Goal: Transaction & Acquisition: Subscribe to service/newsletter

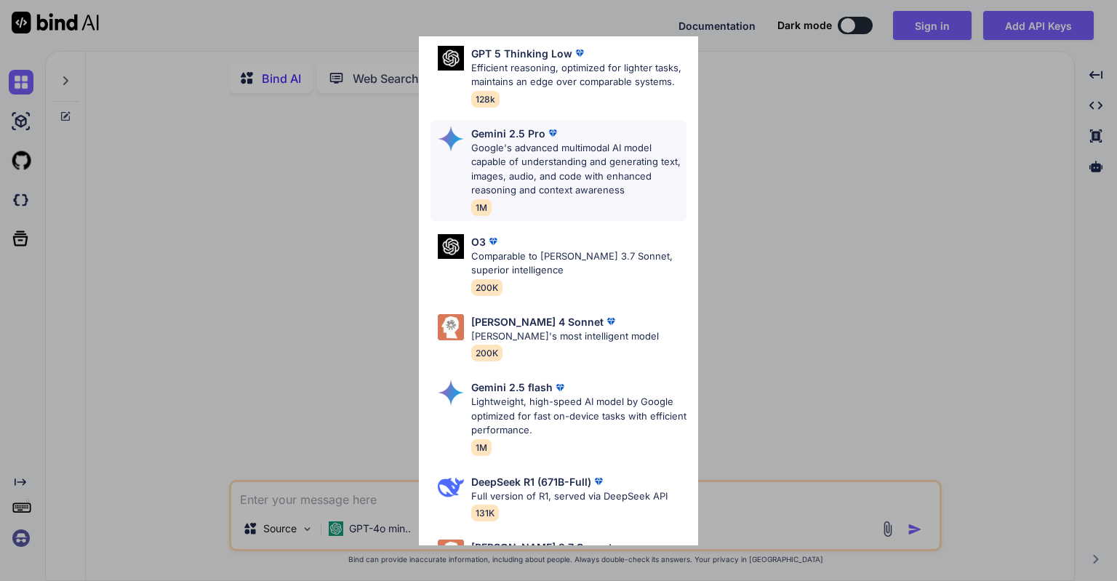
scroll to position [364, 0]
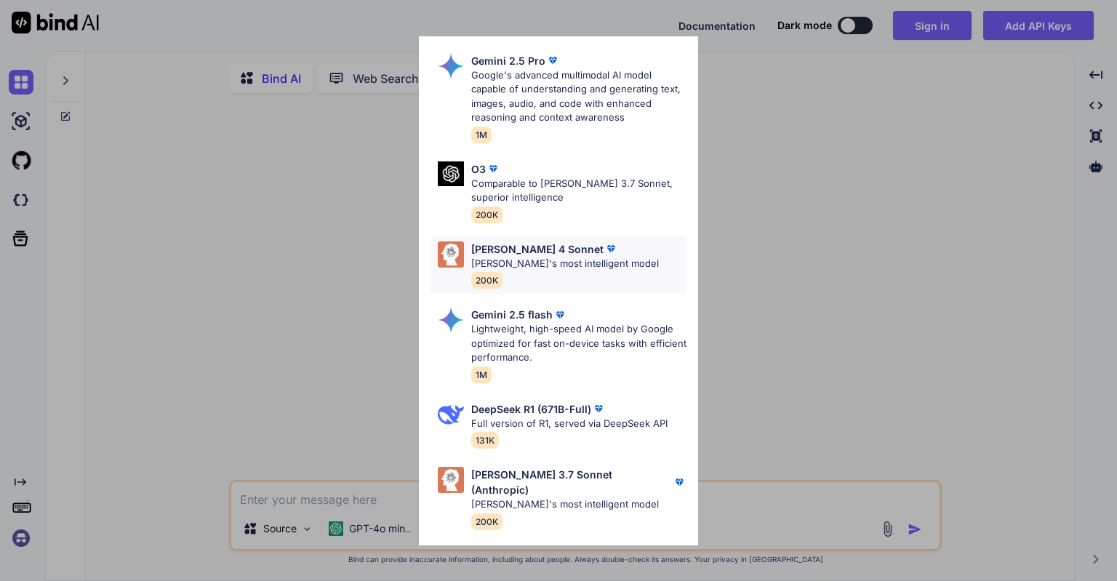
click at [567, 271] on p "[PERSON_NAME]'s most intelligent model" at bounding box center [565, 264] width 188 height 15
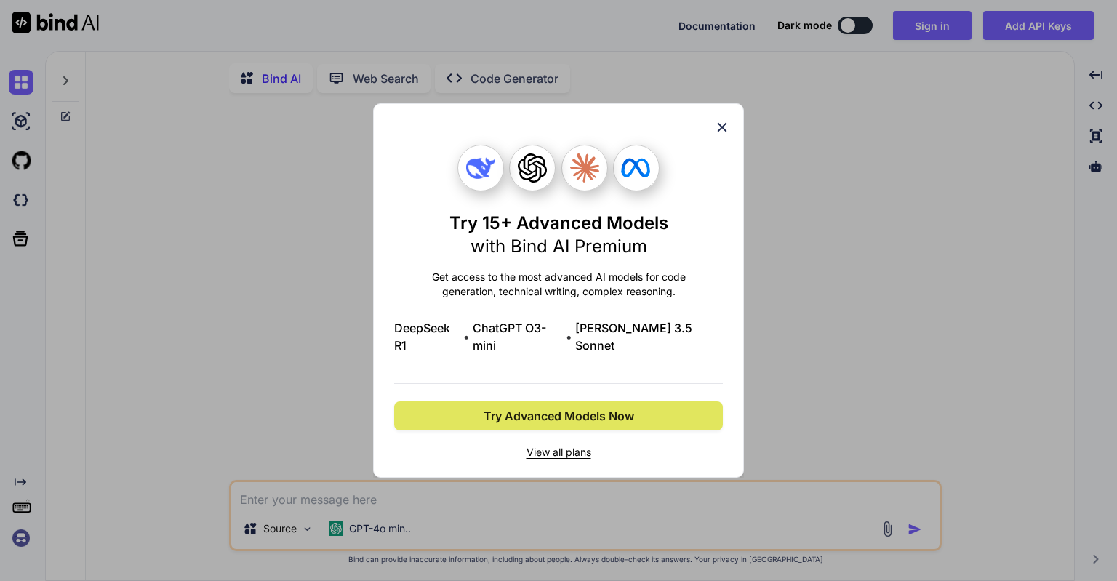
click at [576, 413] on span "Try Advanced Models Now" at bounding box center [559, 415] width 151 height 17
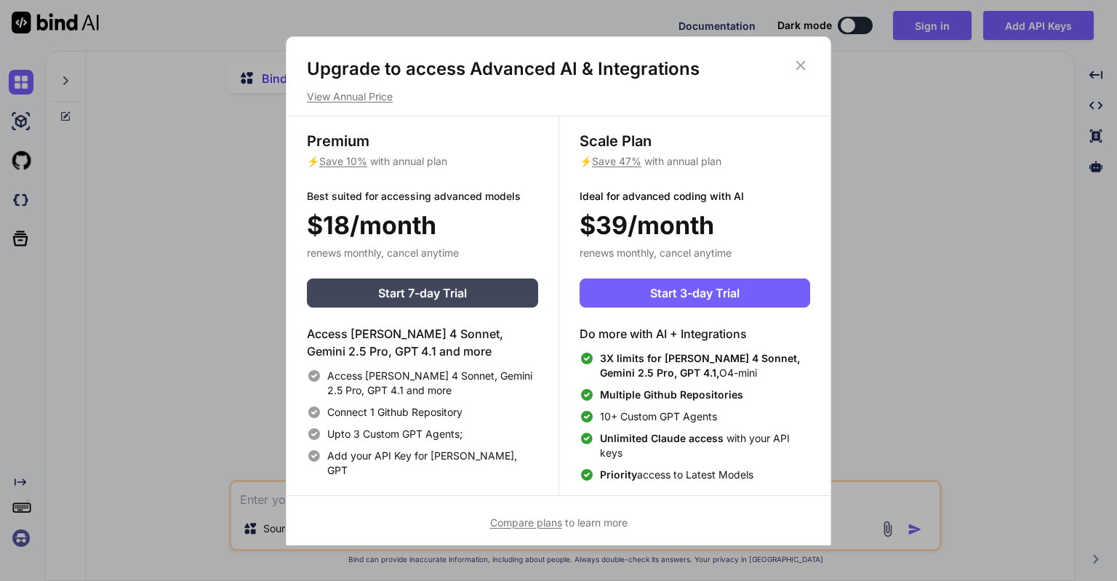
type textarea "x"
click at [495, 296] on button "Start 7-day Trial" at bounding box center [422, 292] width 231 height 29
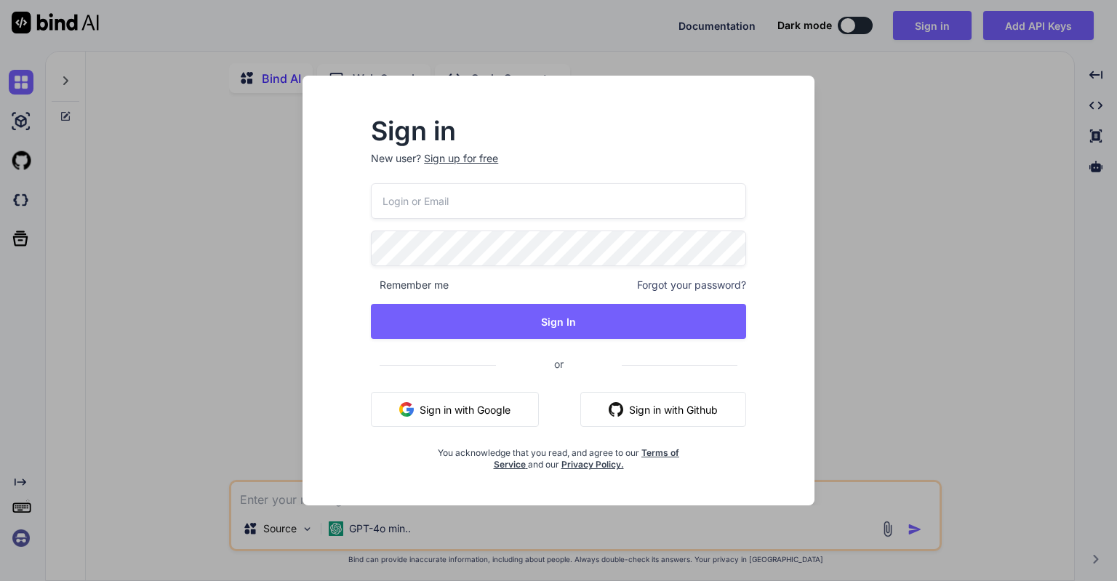
click at [489, 401] on button "Sign in with Google" at bounding box center [455, 409] width 168 height 35
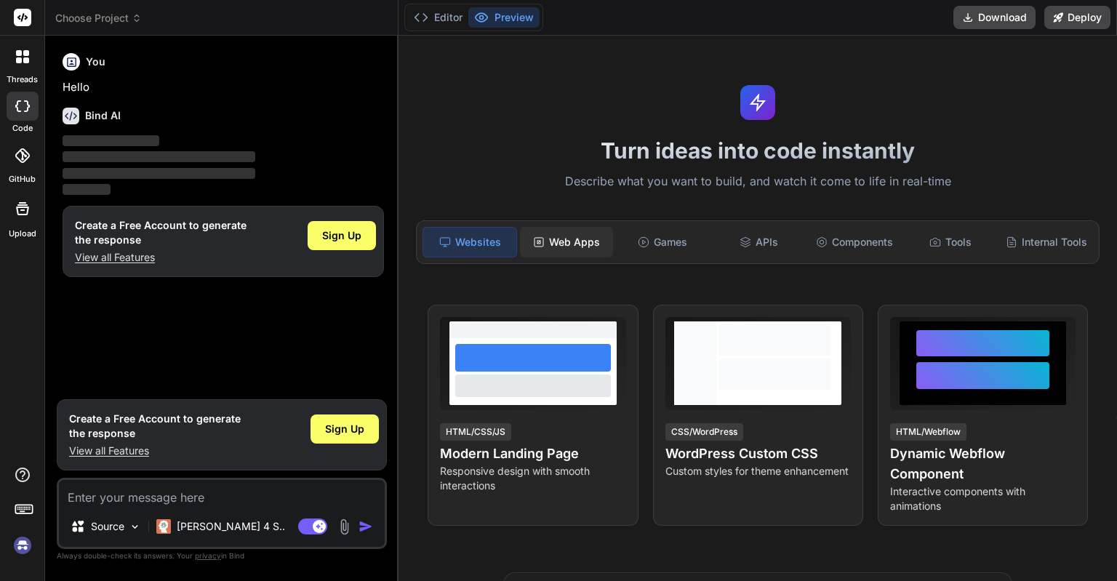
click at [576, 246] on div "Web Apps" at bounding box center [566, 242] width 93 height 31
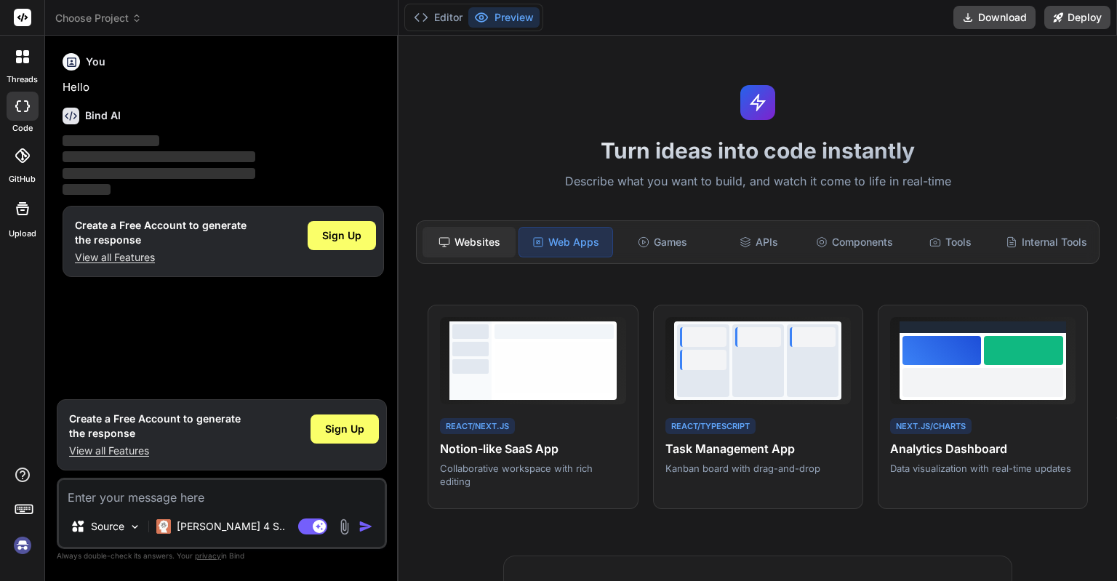
click at [477, 237] on div "Websites" at bounding box center [468, 242] width 93 height 31
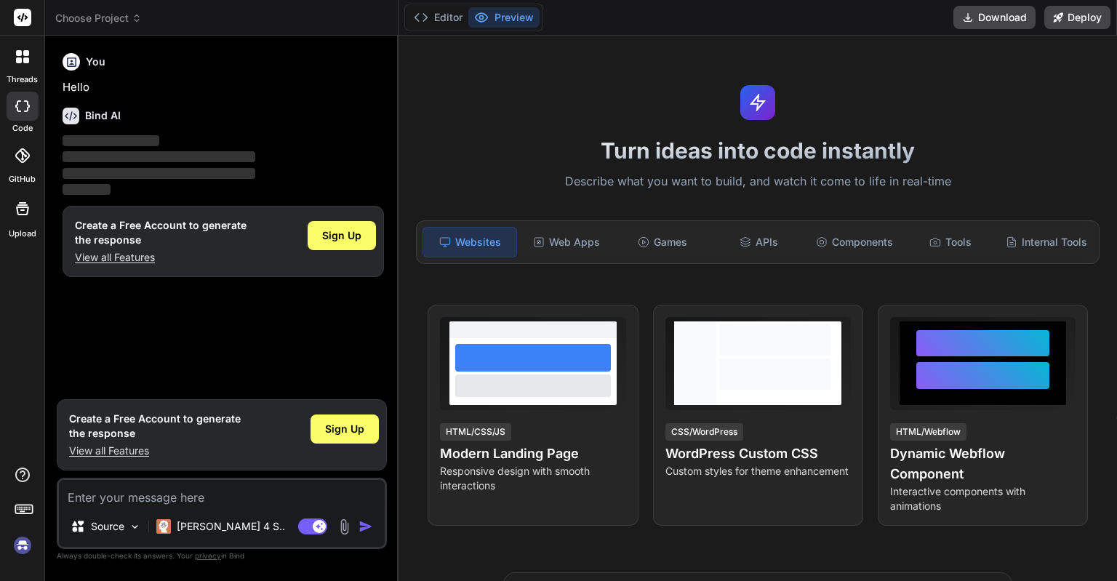
type textarea "x"
click at [356, 238] on span "Sign Up" at bounding box center [341, 235] width 39 height 15
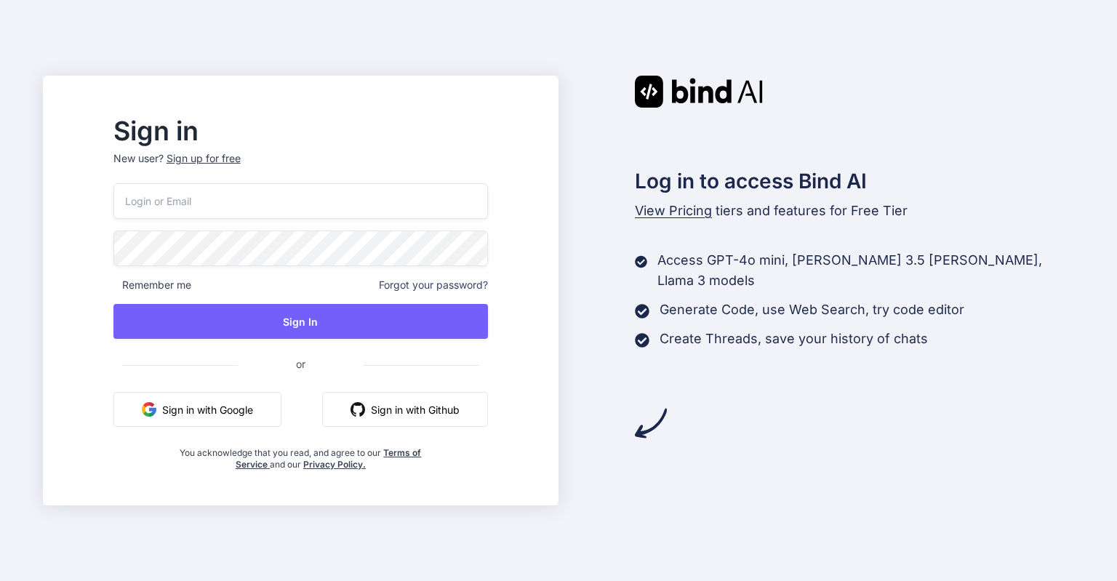
click at [250, 409] on button "Sign in with Google" at bounding box center [197, 409] width 168 height 35
click at [254, 393] on button "Sign in with Google" at bounding box center [197, 409] width 168 height 35
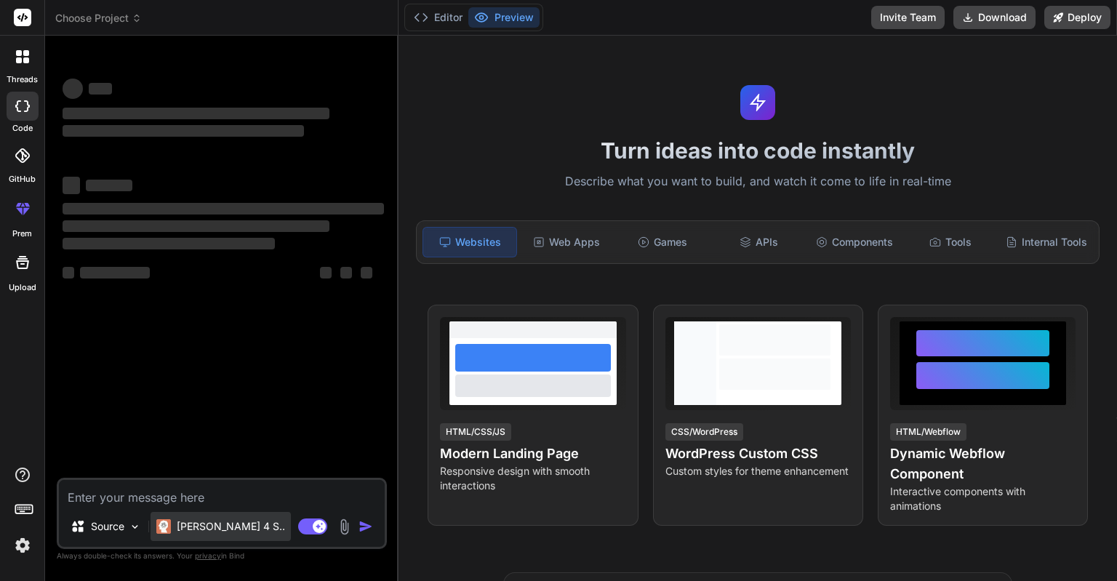
click at [189, 524] on p "Claude 4 S.." at bounding box center [231, 526] width 108 height 15
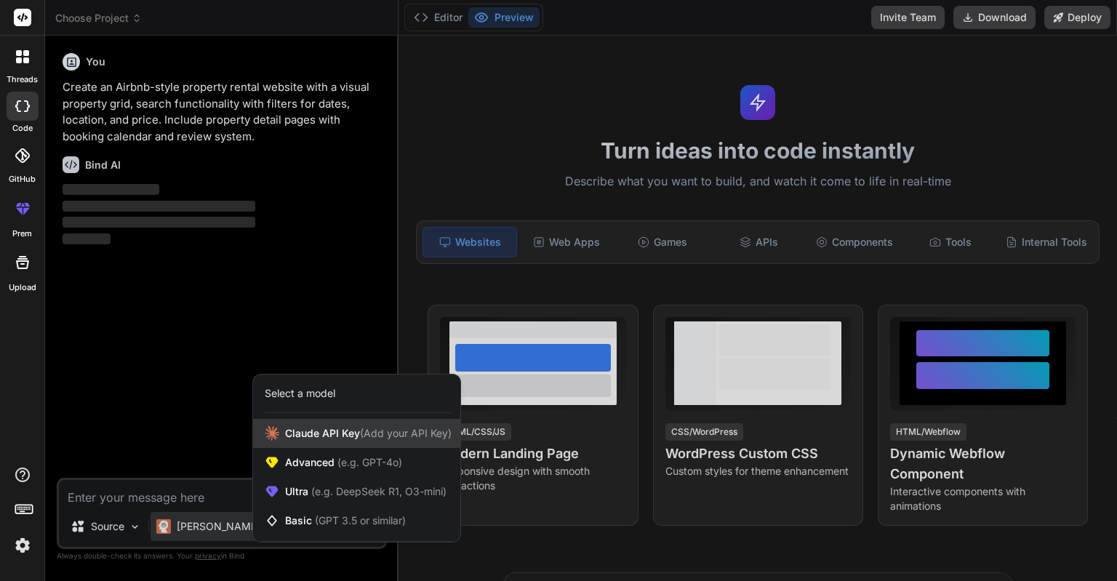
click at [363, 446] on div "Claude API Key (Add your API Key)" at bounding box center [356, 433] width 207 height 29
type textarea "x"
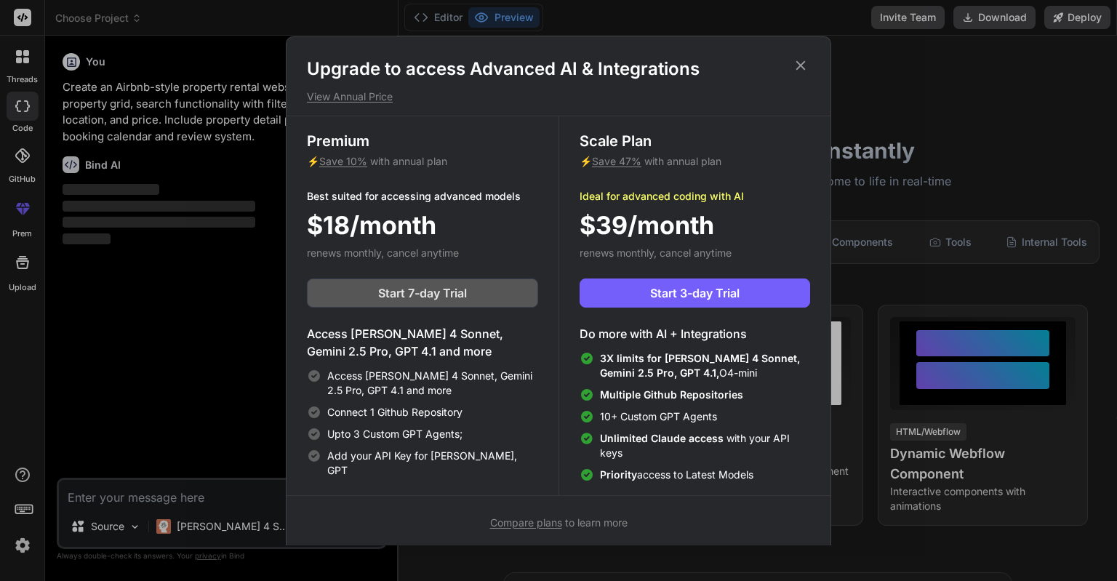
click at [438, 284] on span "Start 7-day Trial" at bounding box center [422, 292] width 89 height 17
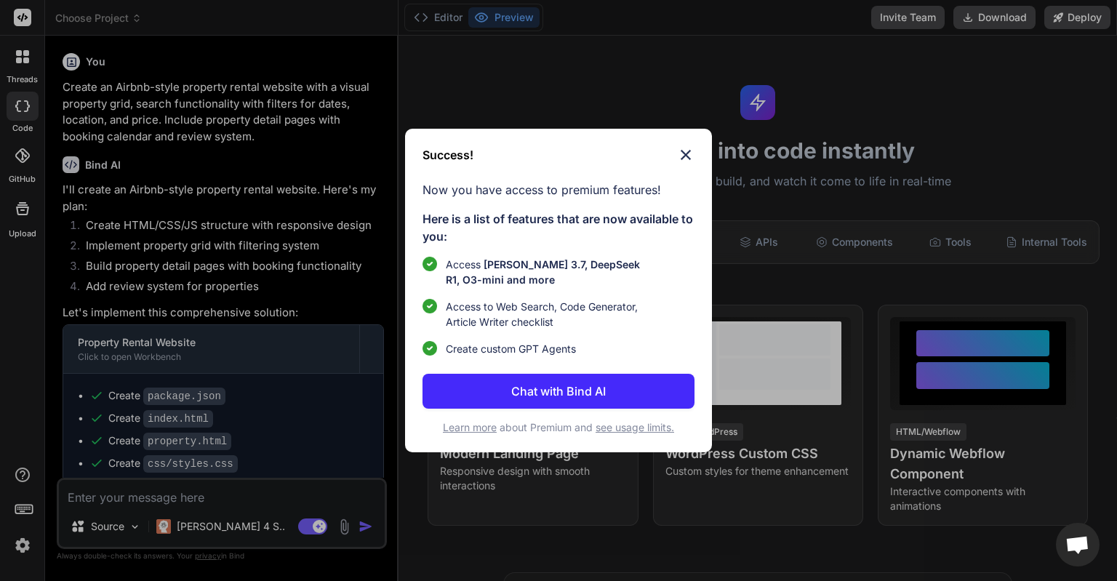
click at [603, 390] on p "Chat with Bind AI" at bounding box center [558, 390] width 95 height 17
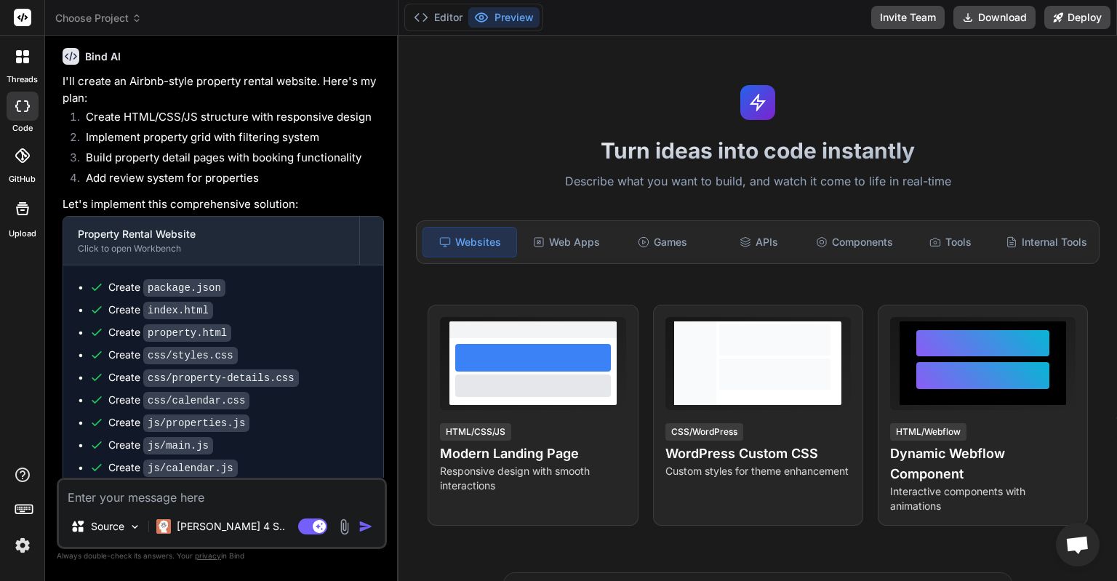
scroll to position [145, 0]
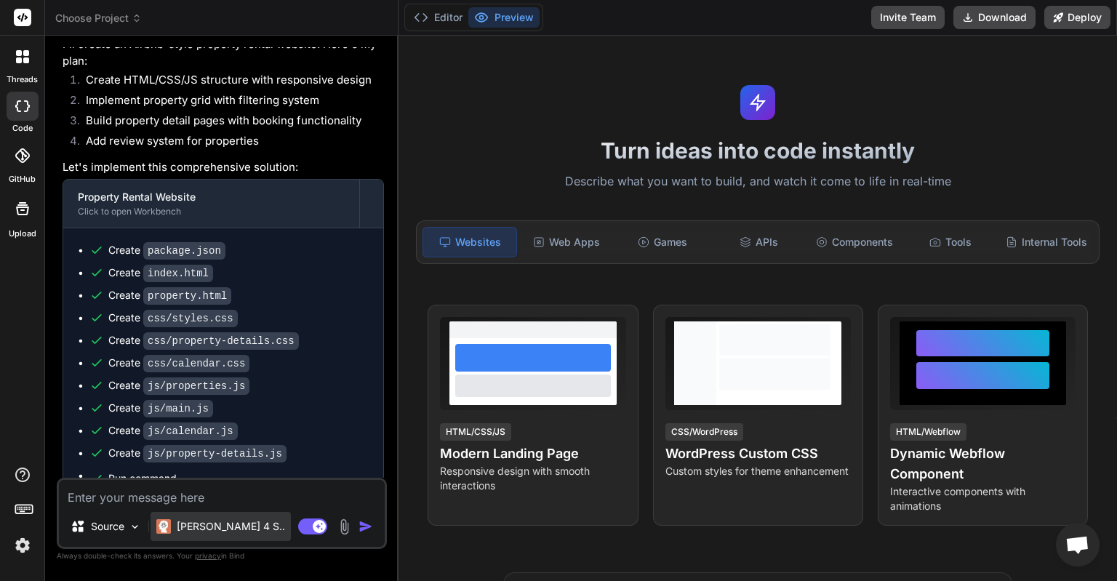
click at [231, 525] on p "Claude 4 S.." at bounding box center [231, 526] width 108 height 15
click at [184, 533] on p "Claude 4 S.." at bounding box center [231, 526] width 108 height 15
click at [116, 530] on p "Source" at bounding box center [107, 526] width 33 height 15
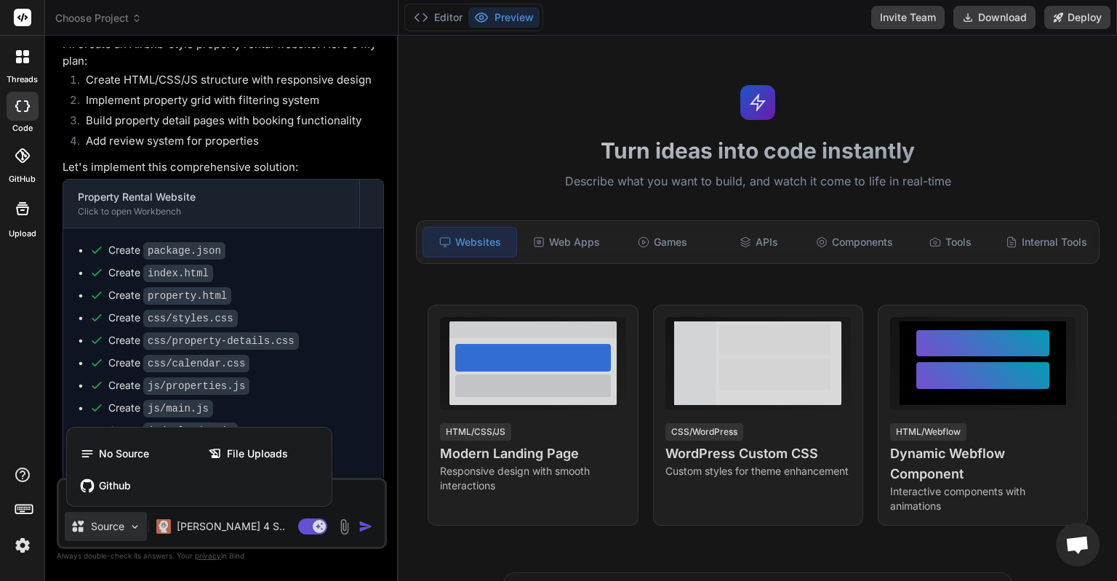
click at [203, 290] on div at bounding box center [558, 290] width 1117 height 581
type textarea "x"
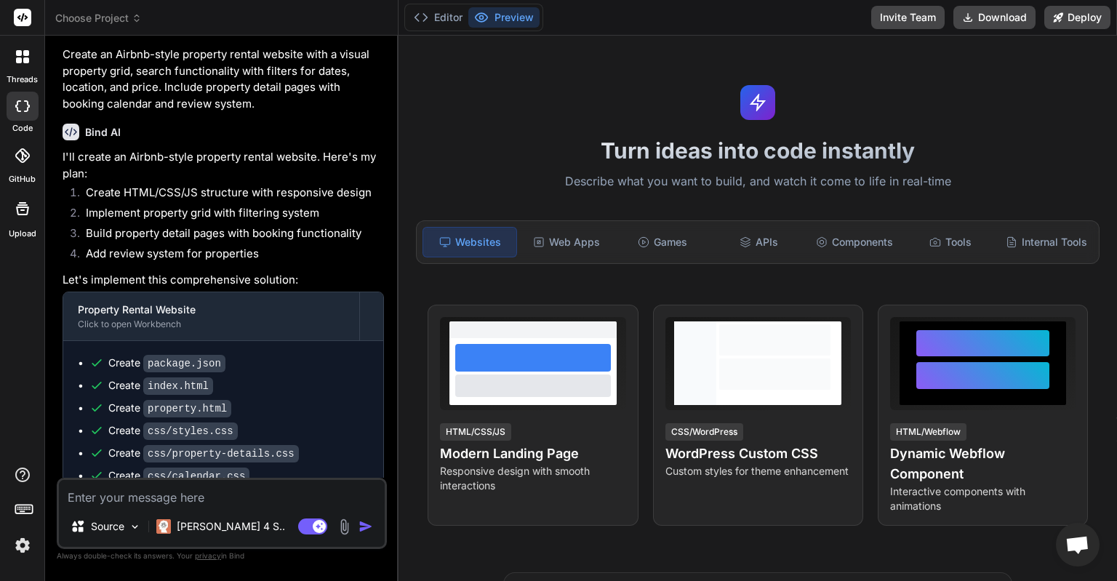
scroll to position [0, 0]
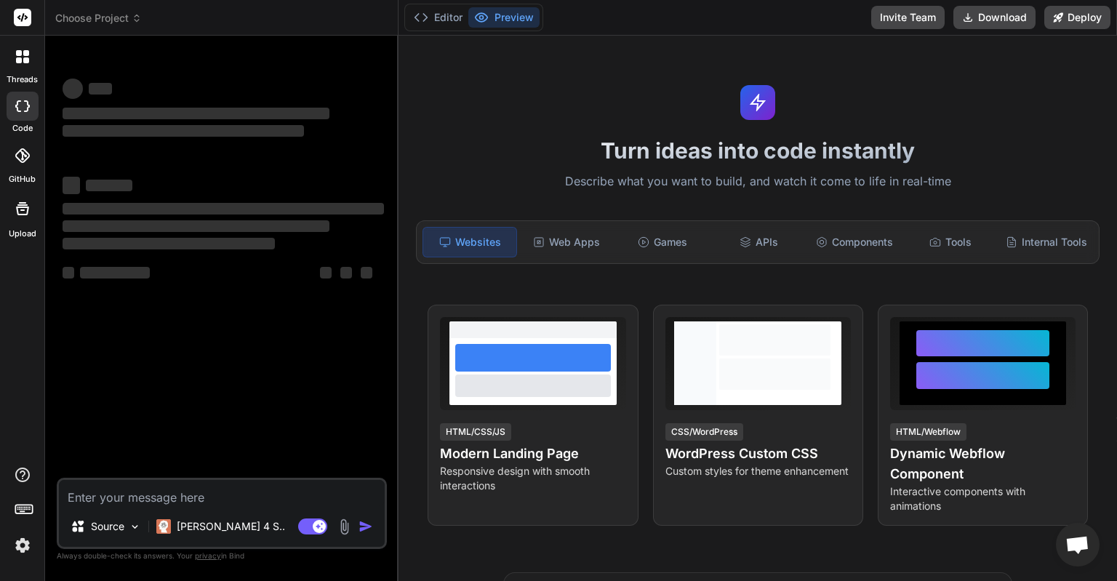
click at [25, 212] on icon at bounding box center [22, 208] width 17 height 17
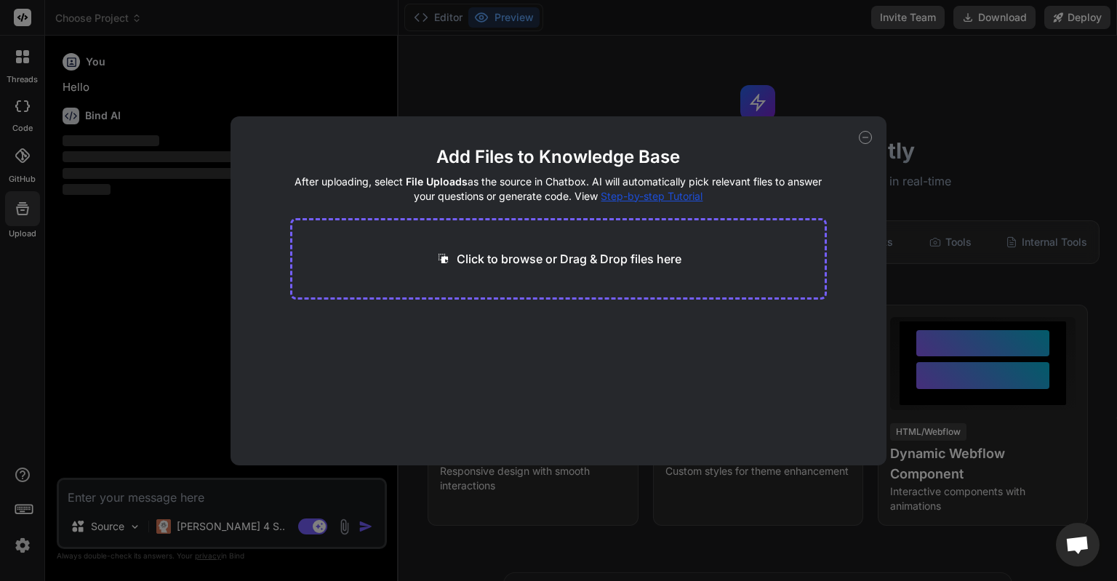
click at [867, 139] on icon at bounding box center [865, 137] width 13 height 13
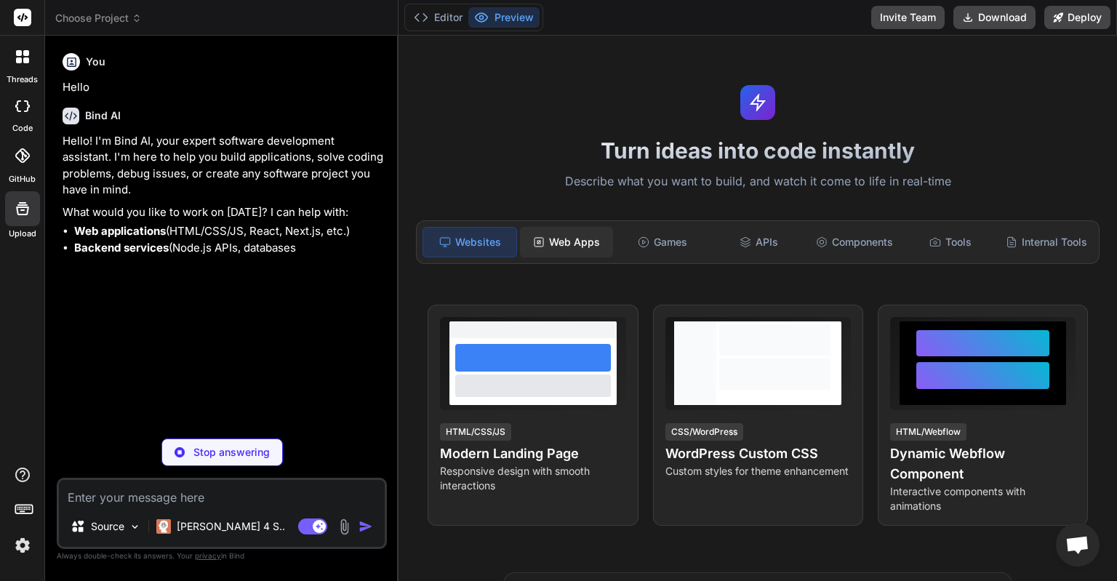
click at [569, 246] on div "Web Apps" at bounding box center [566, 242] width 93 height 31
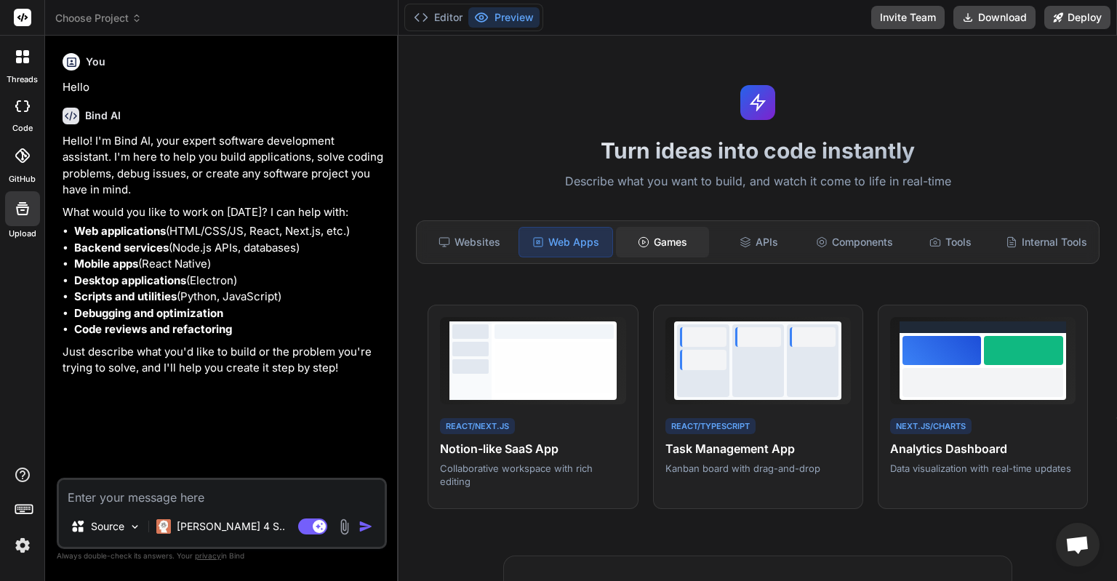
click at [662, 247] on div "Games" at bounding box center [662, 242] width 93 height 31
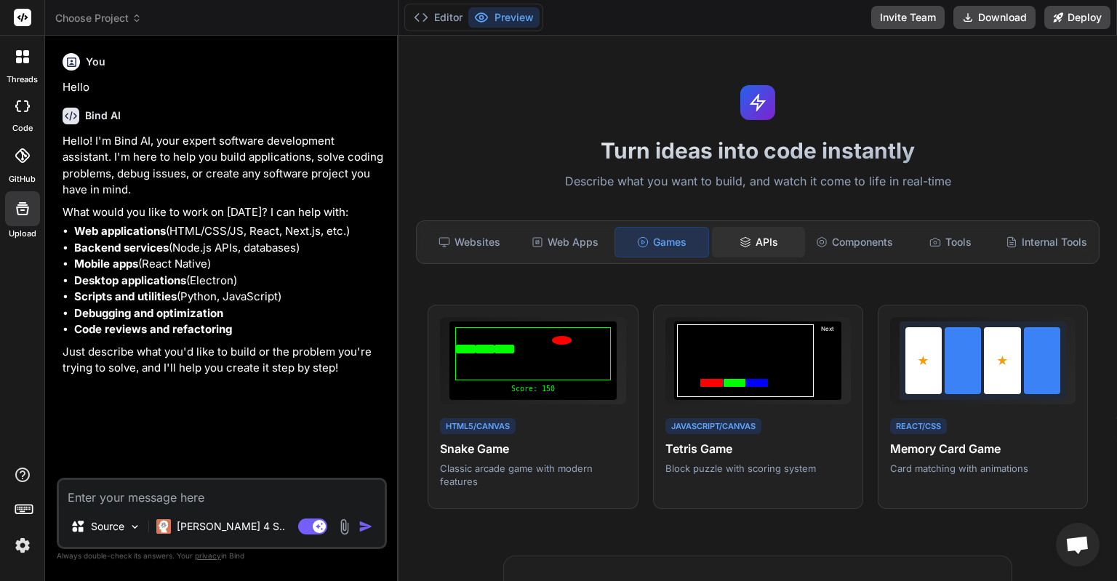
click at [729, 243] on div "APIs" at bounding box center [758, 242] width 93 height 31
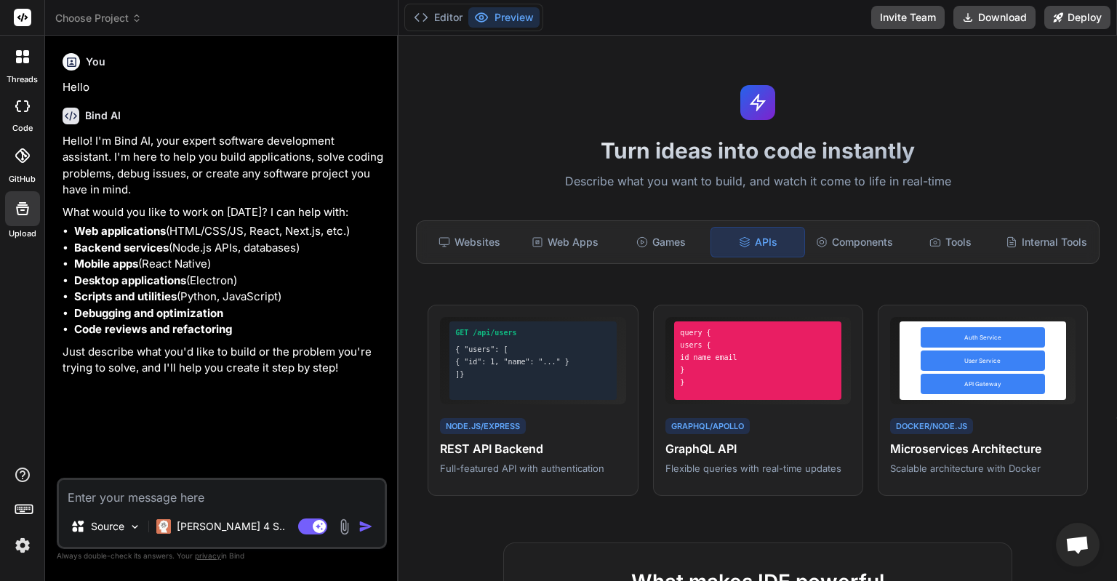
type textarea "x"
click at [695, 243] on div "Games" at bounding box center [660, 242] width 93 height 31
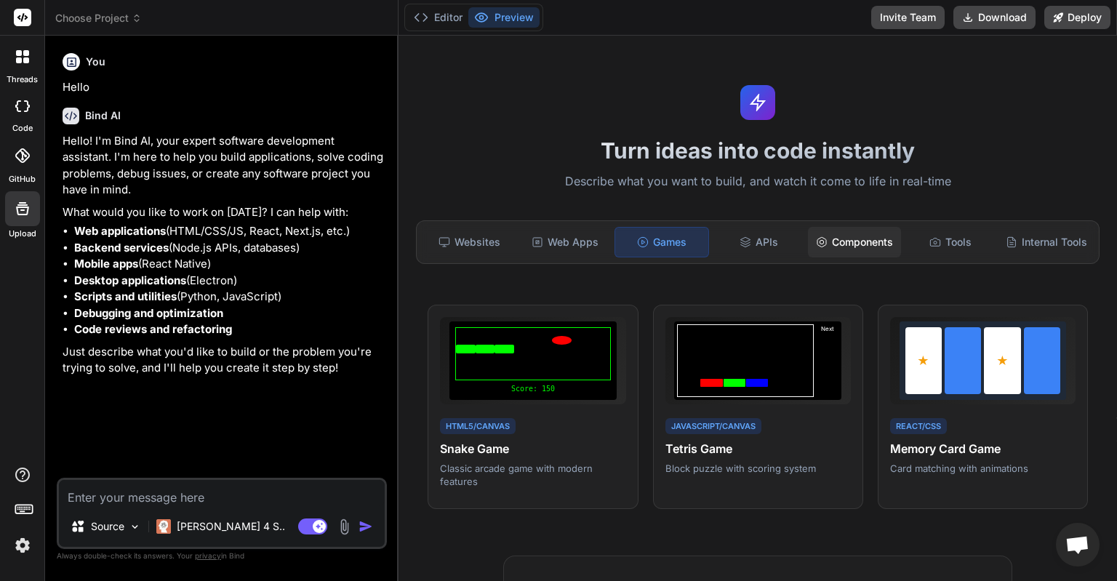
click at [864, 246] on div "Components" at bounding box center [854, 242] width 93 height 31
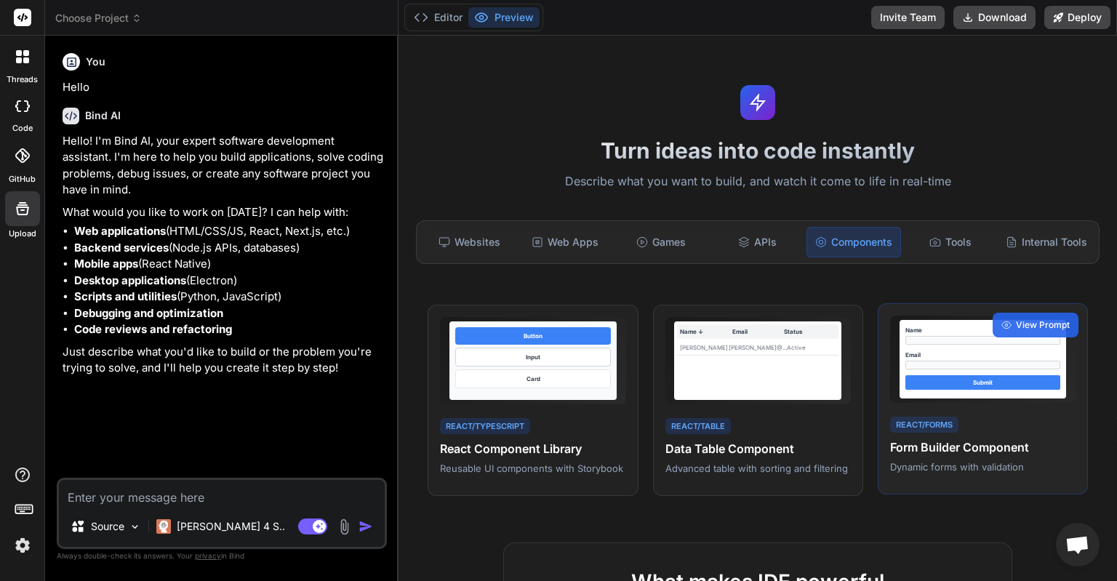
scroll to position [145, 0]
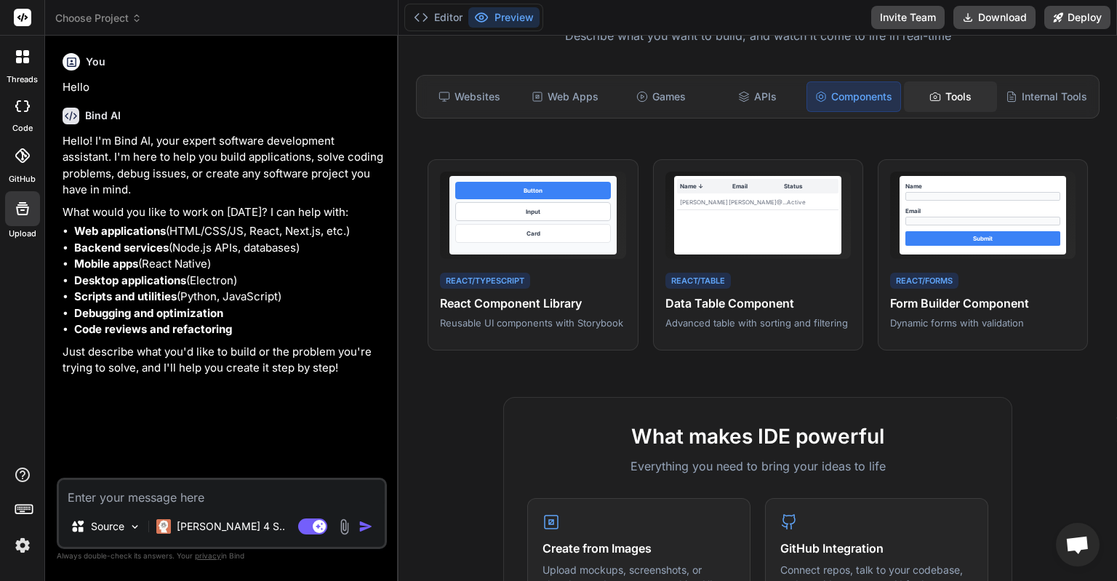
click at [949, 99] on div "Tools" at bounding box center [950, 96] width 93 height 31
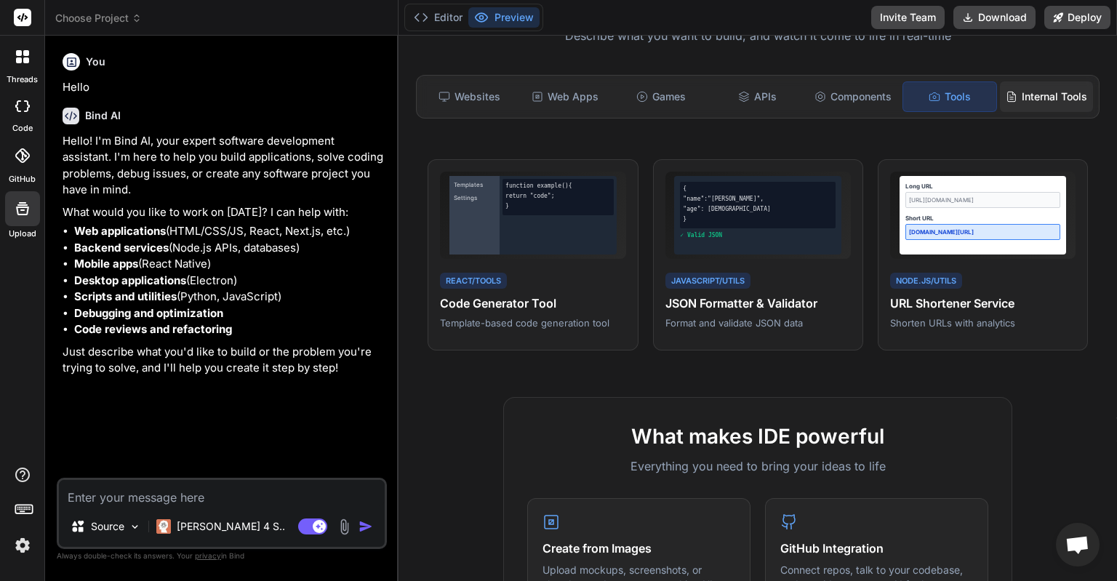
click at [1027, 103] on div "Internal Tools" at bounding box center [1046, 96] width 93 height 31
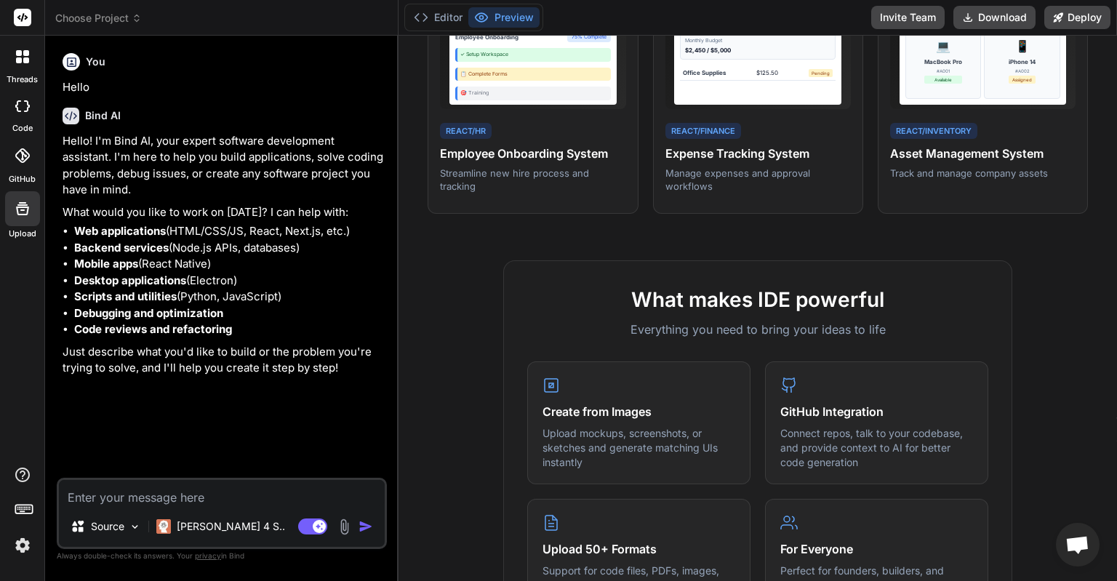
scroll to position [291, 0]
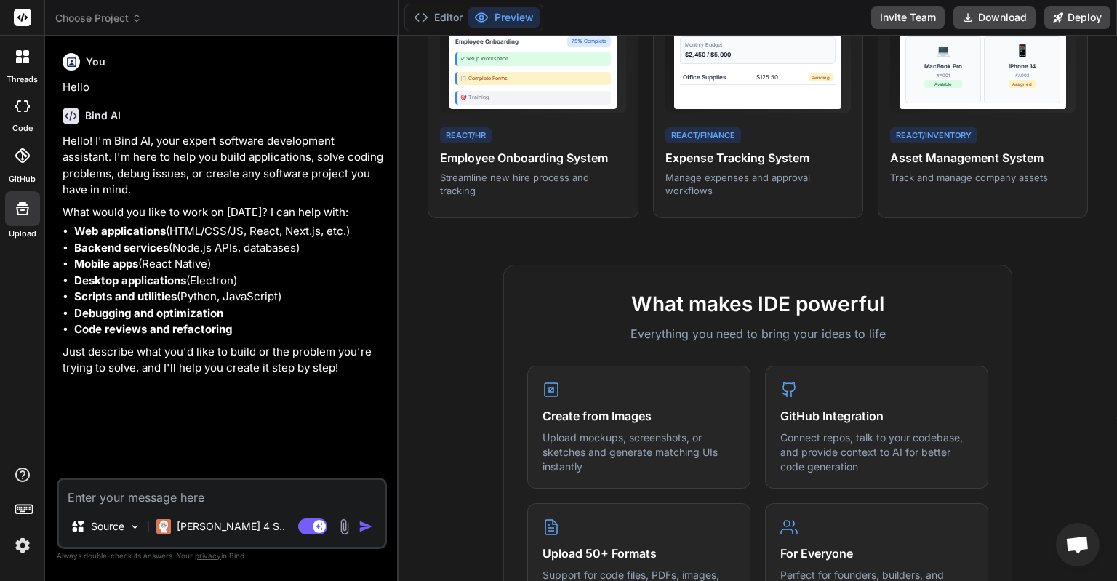
click at [7, 52] on div at bounding box center [22, 56] width 31 height 31
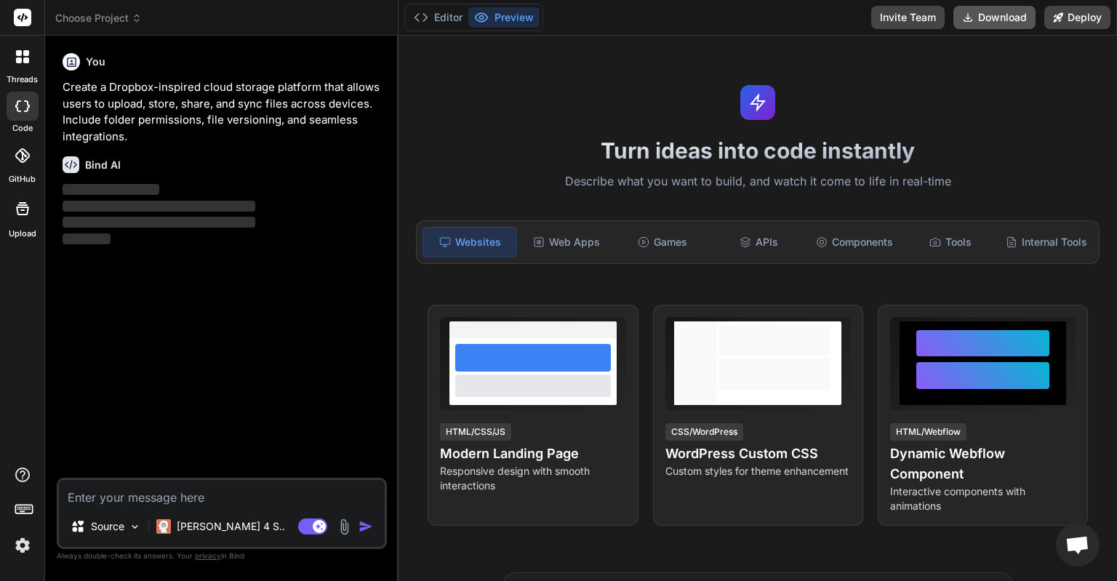
click at [1001, 17] on button "Download" at bounding box center [994, 17] width 82 height 23
click at [105, 15] on span "Choose Project" at bounding box center [98, 18] width 87 height 15
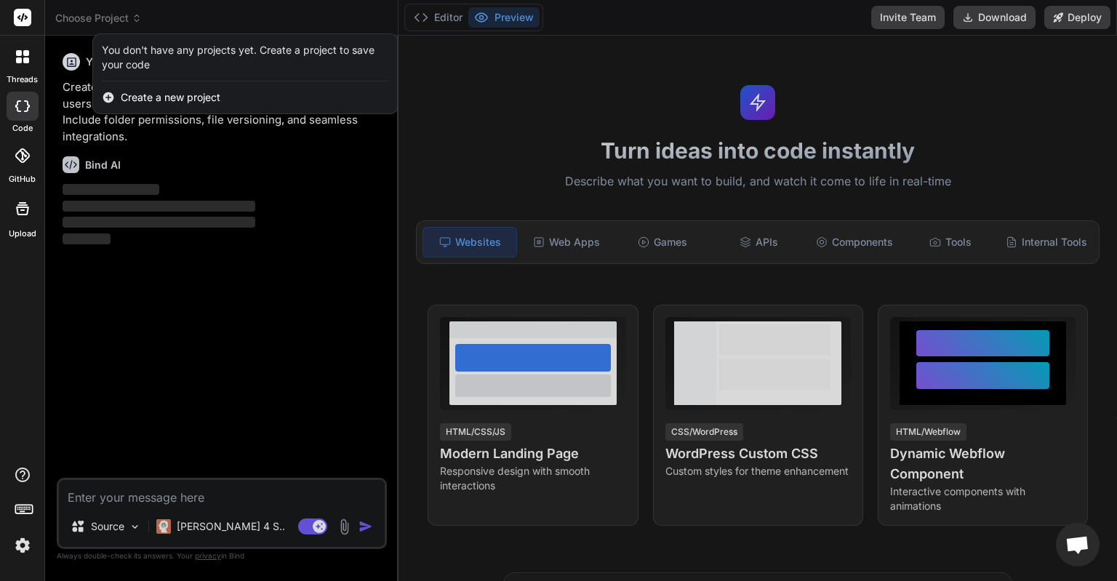
click at [7, 61] on div at bounding box center [22, 56] width 31 height 31
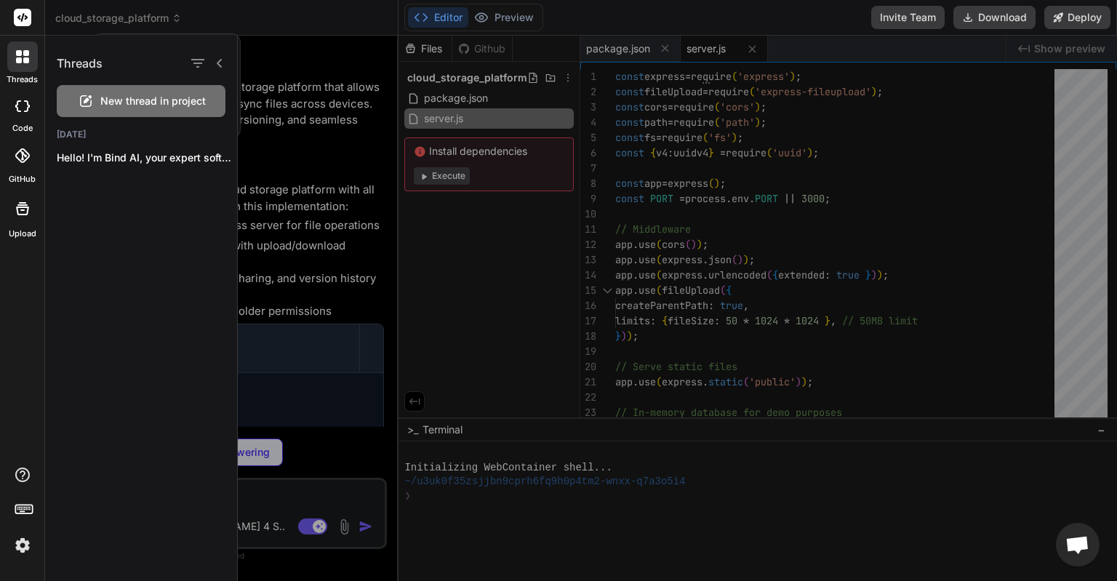
type textarea "x"
type textarea "<script src="js/app.js"></script> </body> </html>"
type textarea "x"
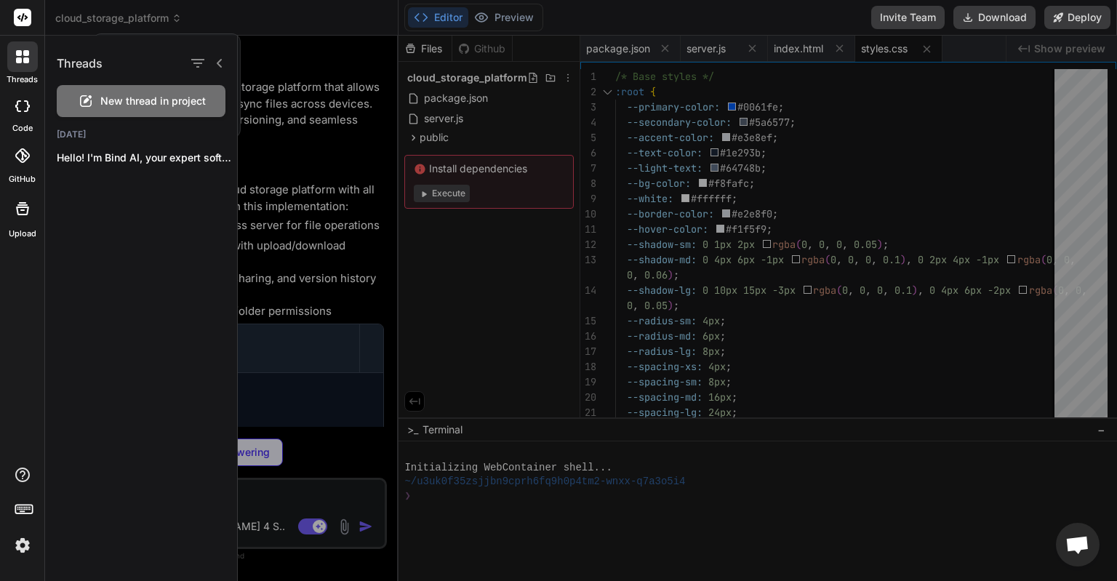
type textarea "x"
type textarea "document.getElementById('login-form').dispatchEvent(new Event('submit')); } // …"
click at [305, 307] on div at bounding box center [677, 308] width 879 height 545
type textarea "x"
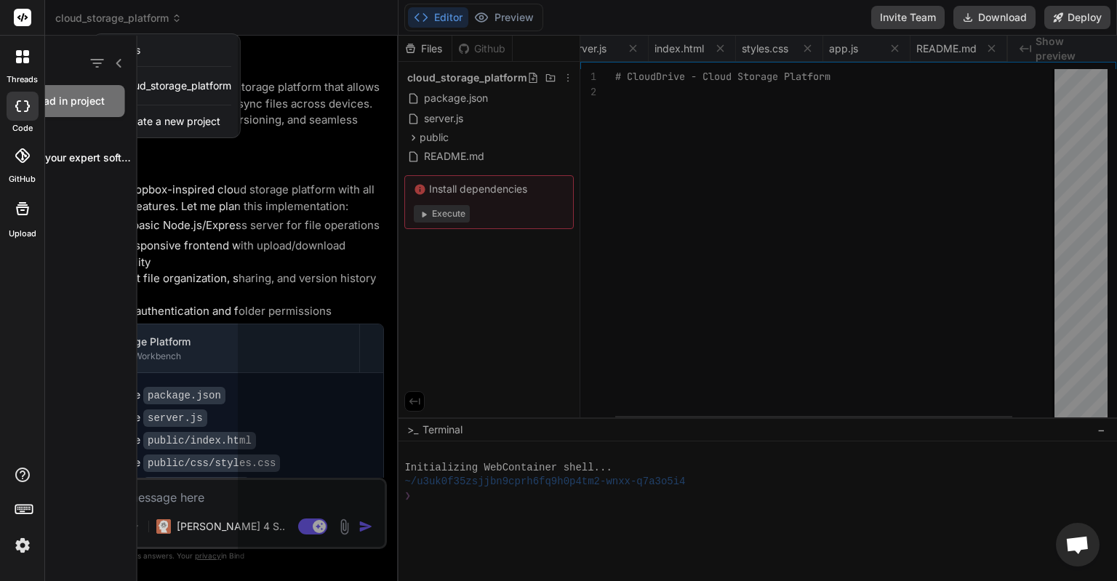
scroll to position [0, 208]
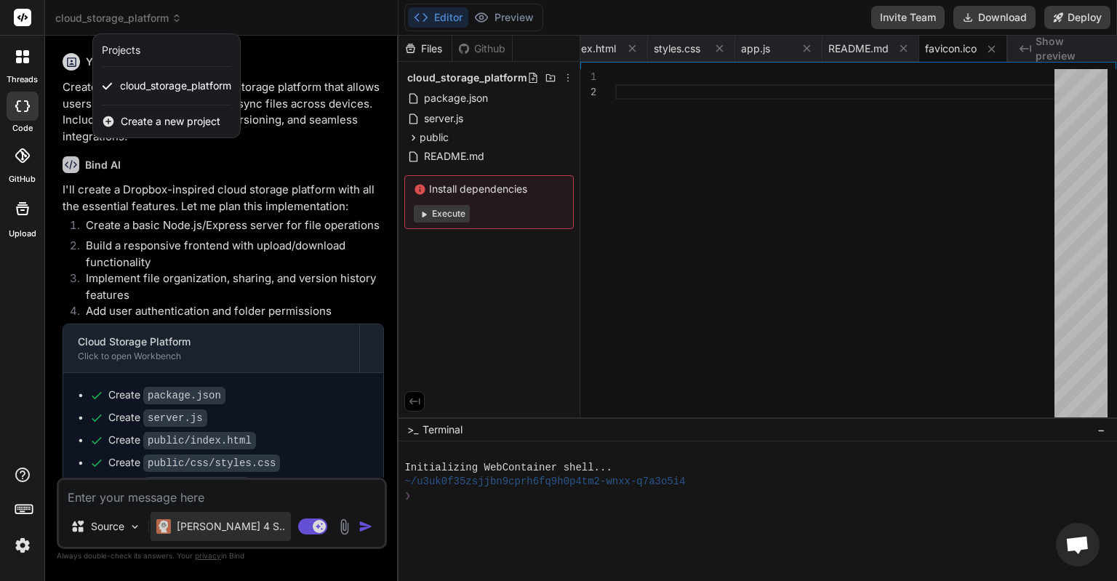
click at [226, 526] on div at bounding box center [558, 290] width 1117 height 581
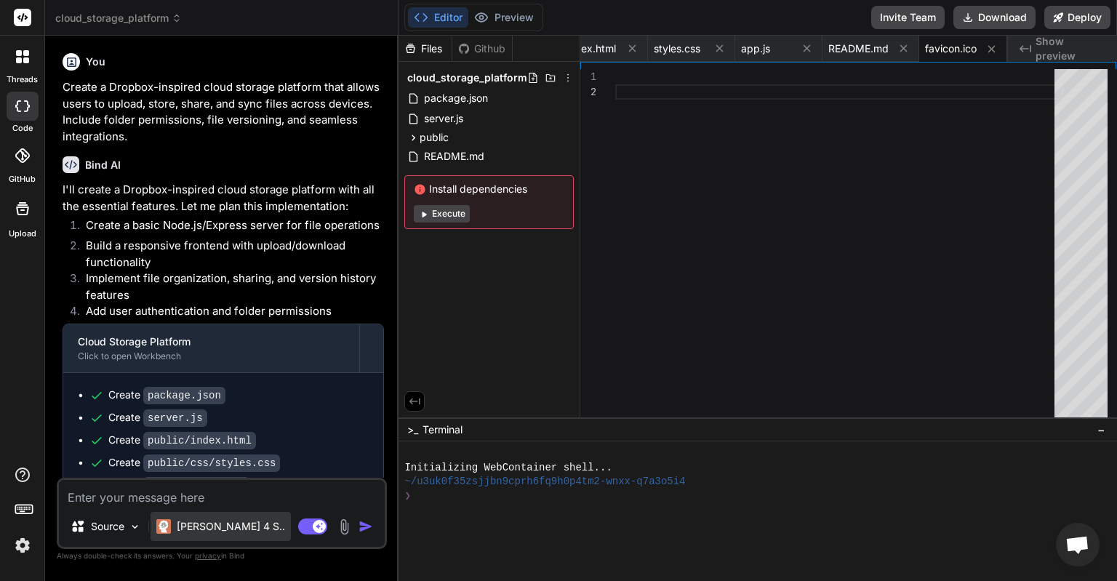
type textarea "x"
click at [191, 529] on p "Claude 4 S.." at bounding box center [231, 526] width 108 height 15
click at [197, 520] on p "Claude 4 S.." at bounding box center [231, 526] width 108 height 15
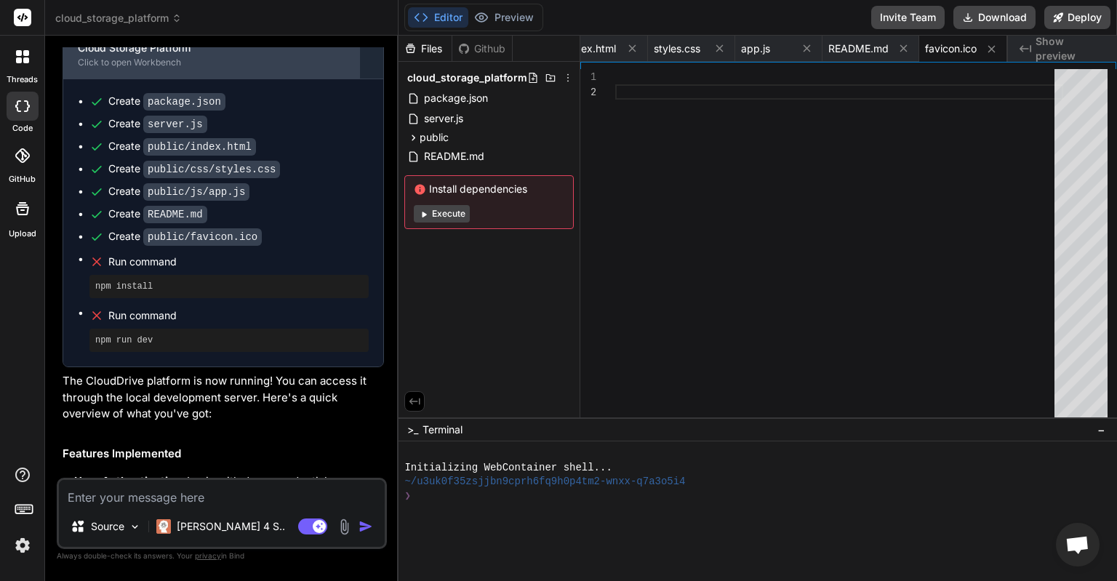
scroll to position [364, 0]
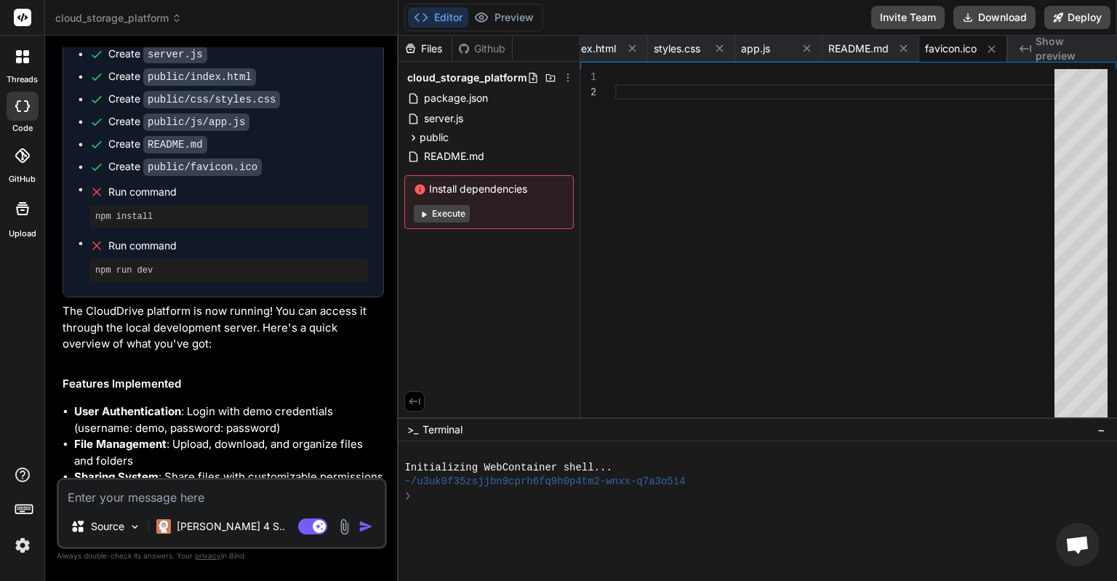
click at [12, 66] on div at bounding box center [22, 56] width 31 height 31
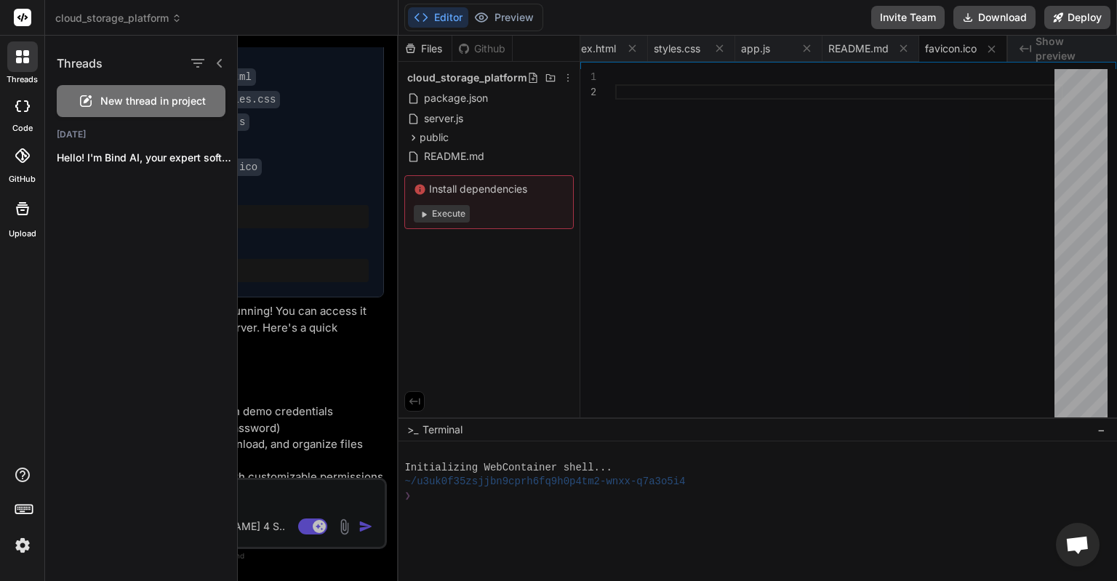
click at [25, 15] on rect at bounding box center [22, 17] width 17 height 17
click at [95, 17] on span "cloud_storage_platform" at bounding box center [118, 18] width 127 height 15
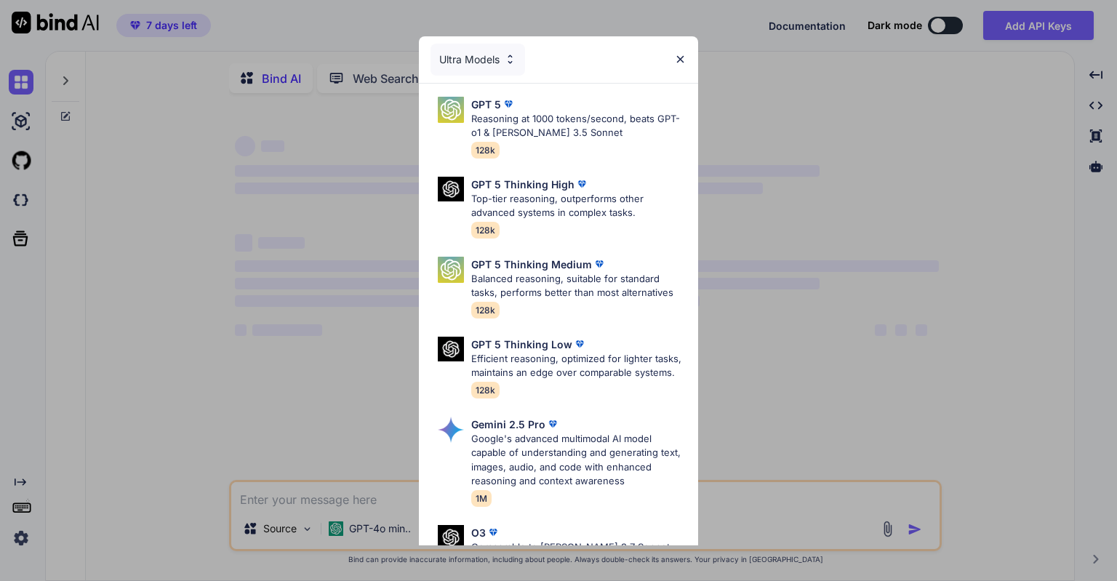
type textarea "x"
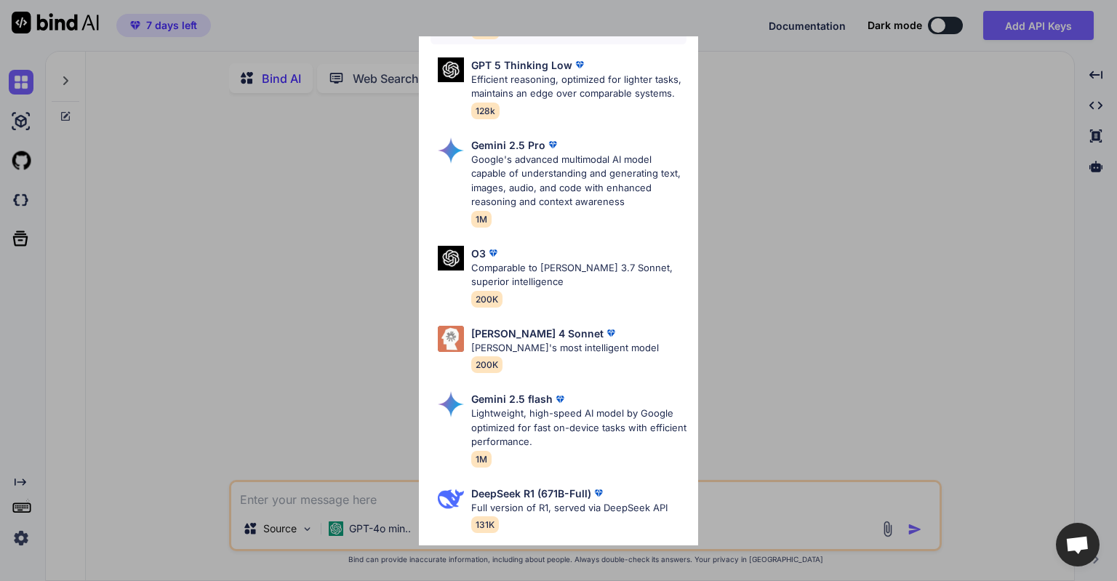
scroll to position [364, 0]
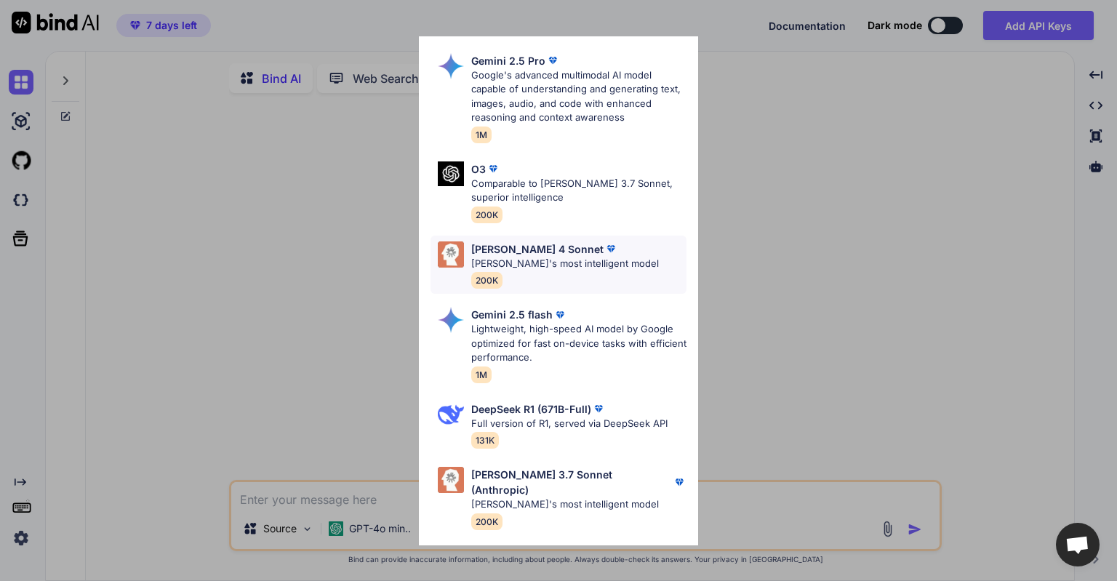
click at [550, 284] on div "[PERSON_NAME] 4 Sonnet [PERSON_NAME]'s most intelligent model 200K" at bounding box center [565, 264] width 188 height 47
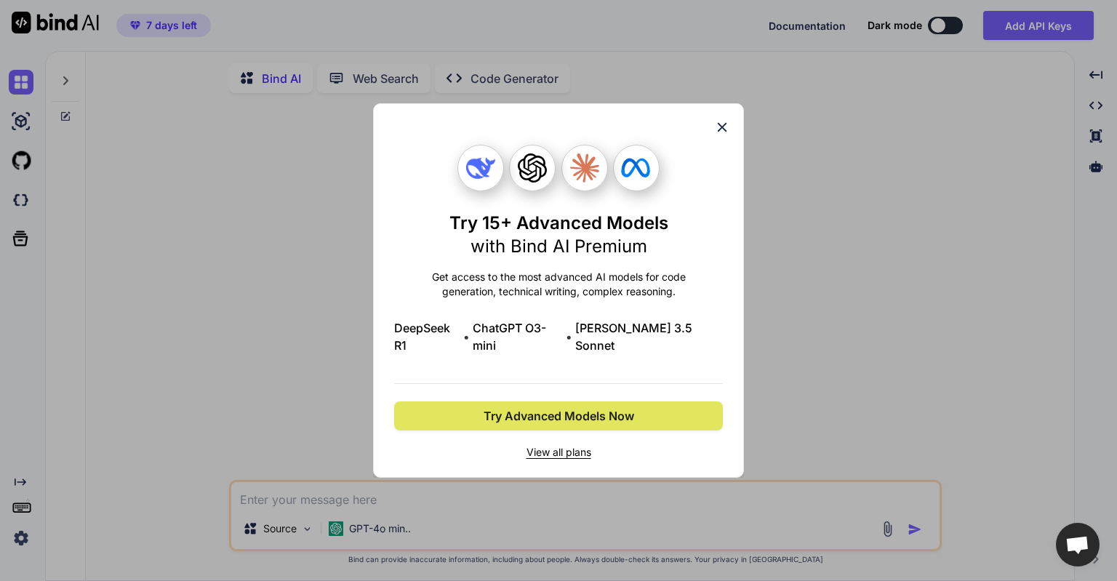
click at [576, 413] on span "Try Advanced Models Now" at bounding box center [559, 415] width 151 height 17
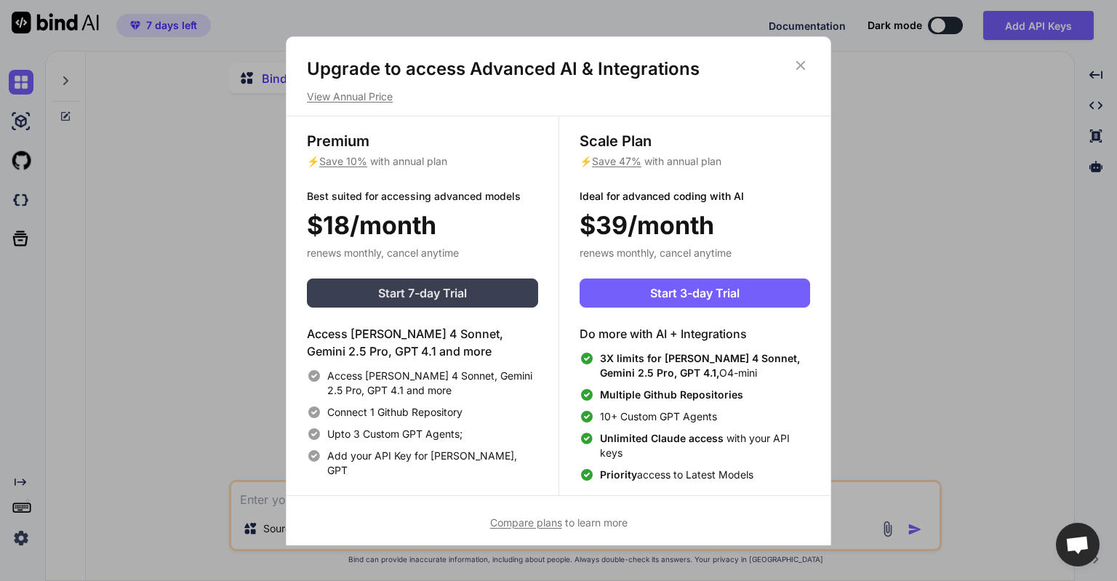
click at [504, 290] on button "Start 7-day Trial" at bounding box center [422, 292] width 231 height 29
